Goal: Obtain resource: Download file/media

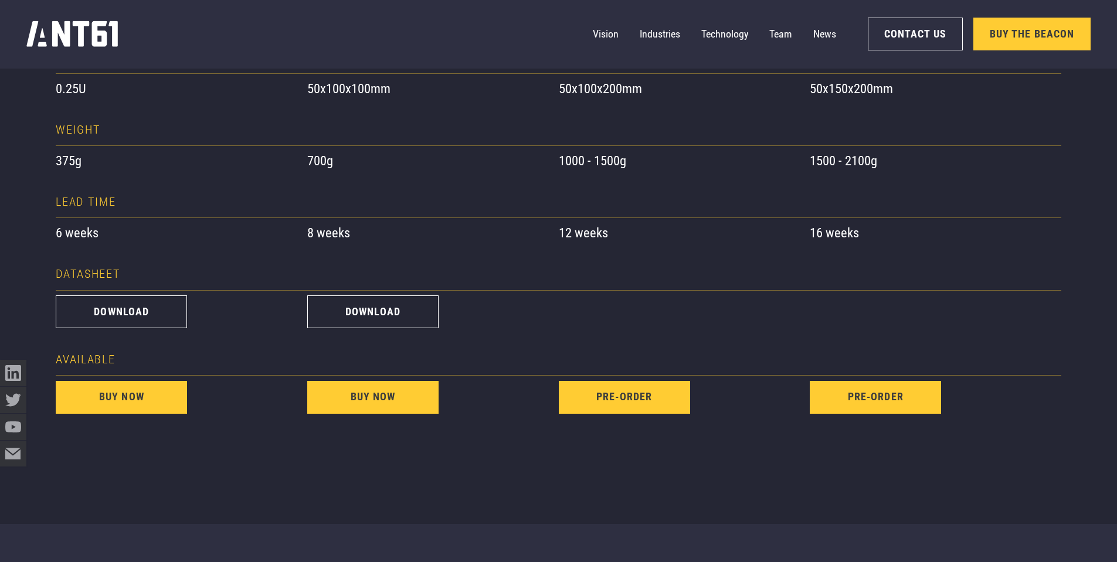
scroll to position [1173, 0]
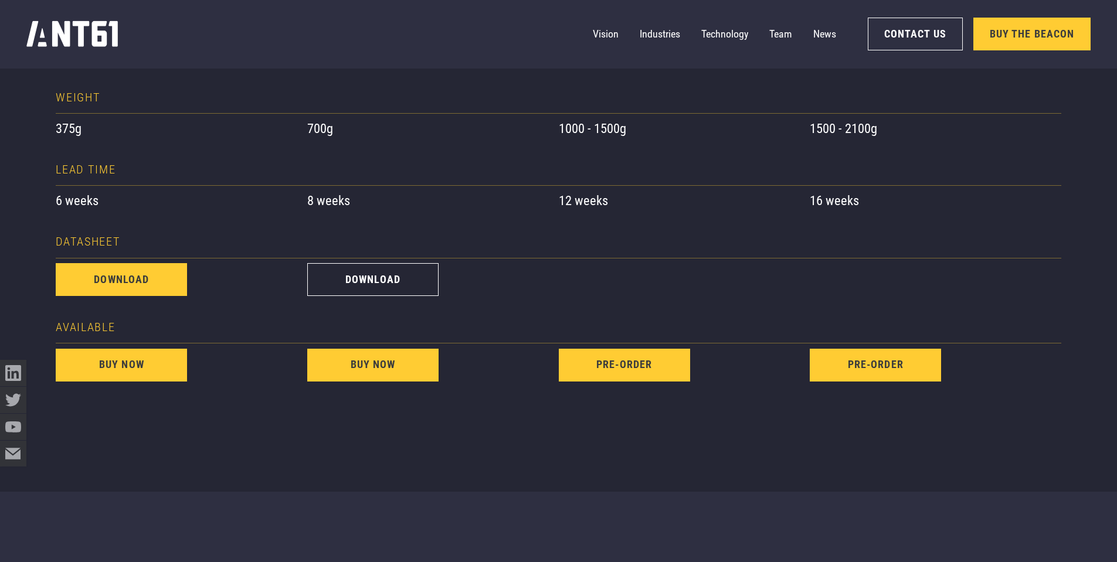
click at [121, 280] on link "download" at bounding box center [121, 279] width 131 height 33
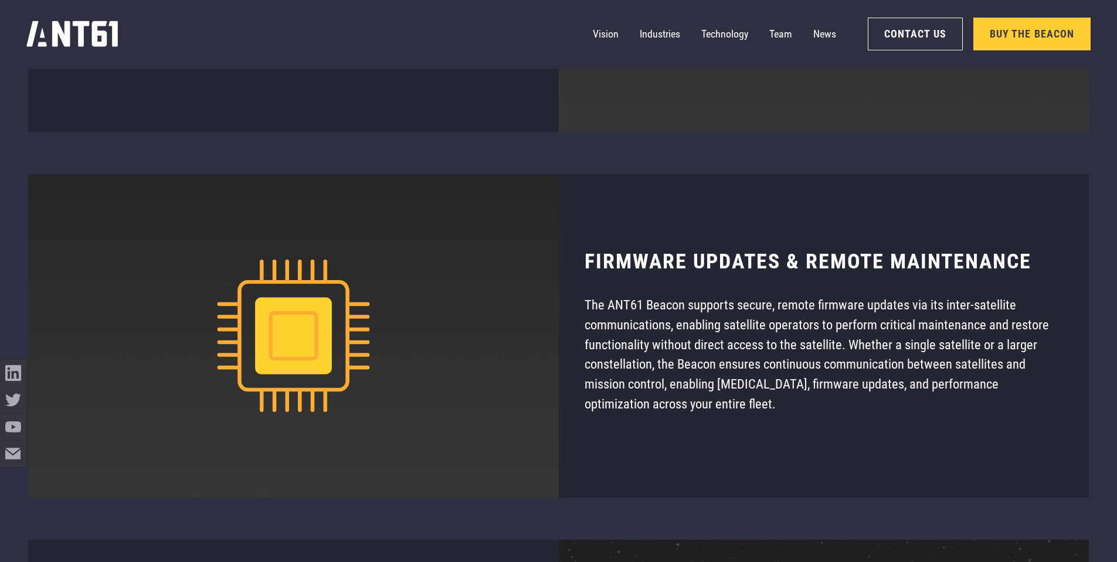
scroll to position [8354, 0]
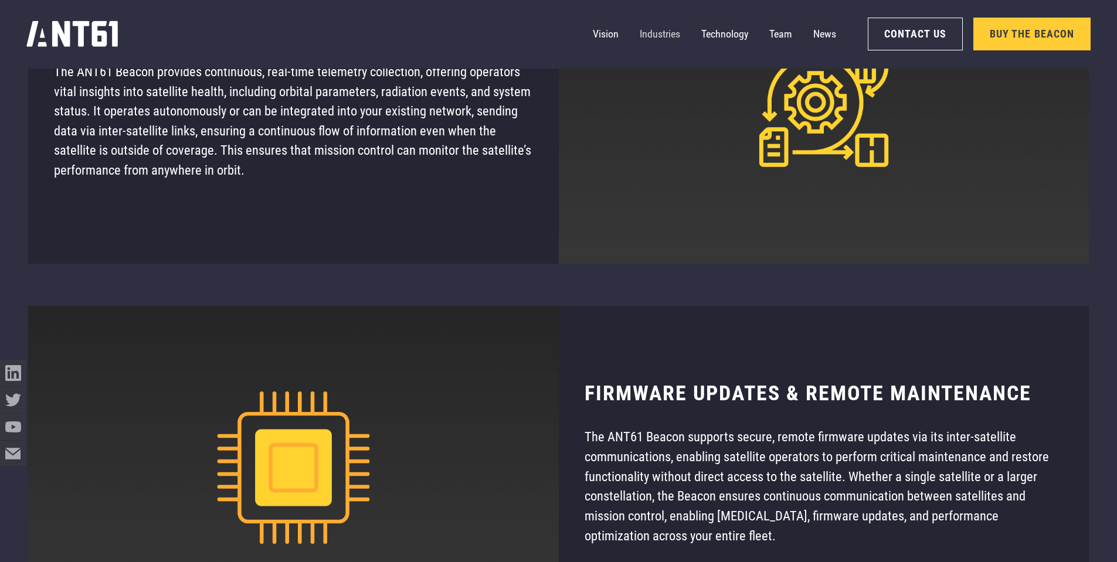
click at [665, 33] on link "Industries" at bounding box center [660, 34] width 40 height 26
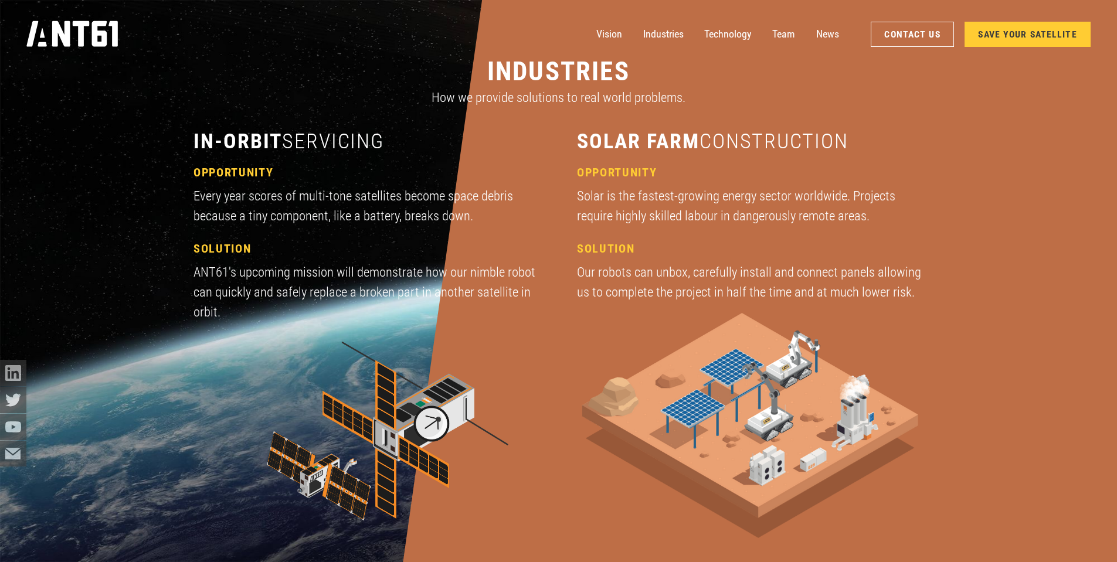
scroll to position [2106, 0]
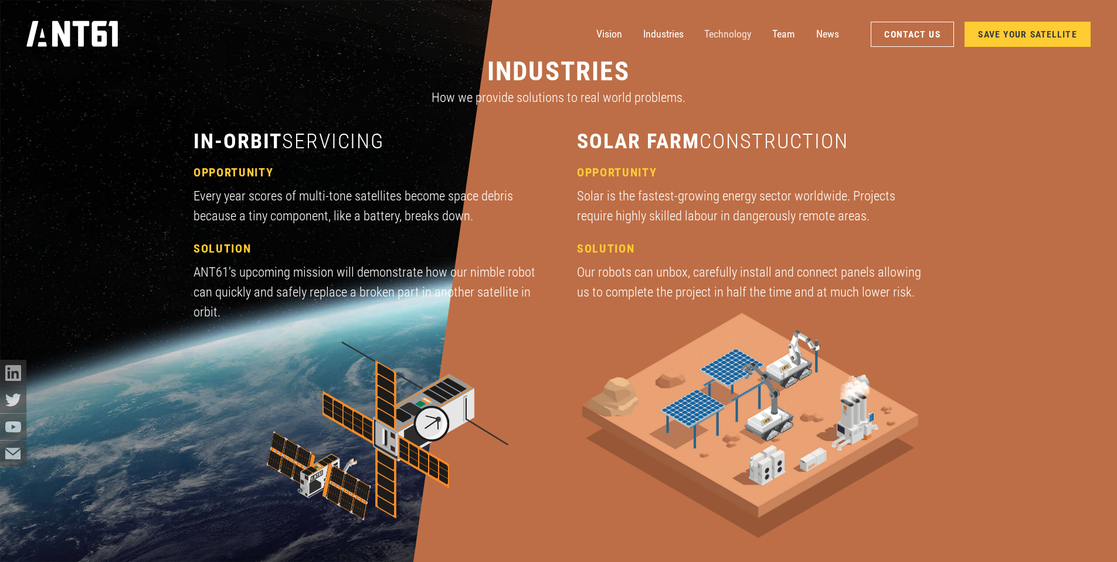
click at [723, 34] on link "Technology" at bounding box center [727, 34] width 47 height 26
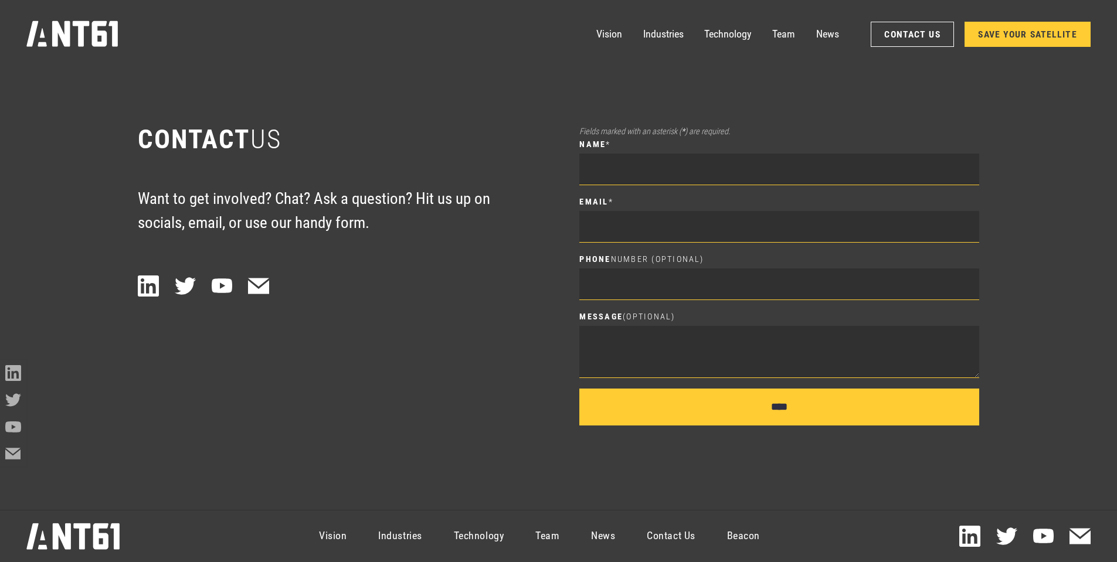
scroll to position [7835, 0]
